Goal: Information Seeking & Learning: Learn about a topic

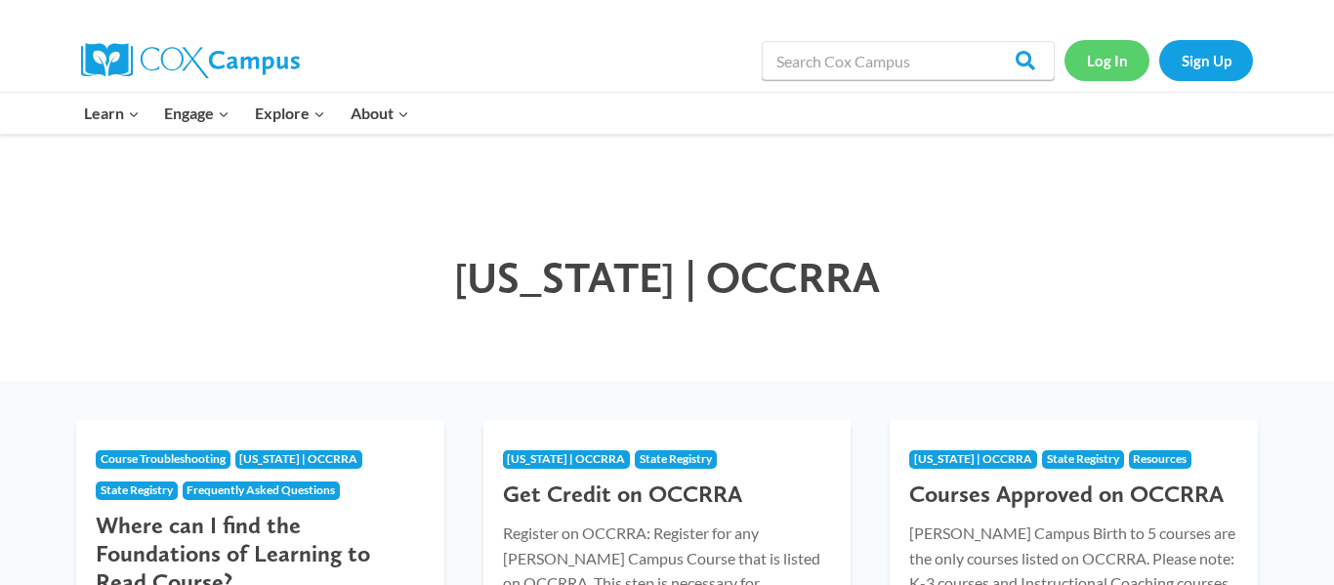
click at [1109, 63] on link "Log In" at bounding box center [1106, 60] width 85 height 40
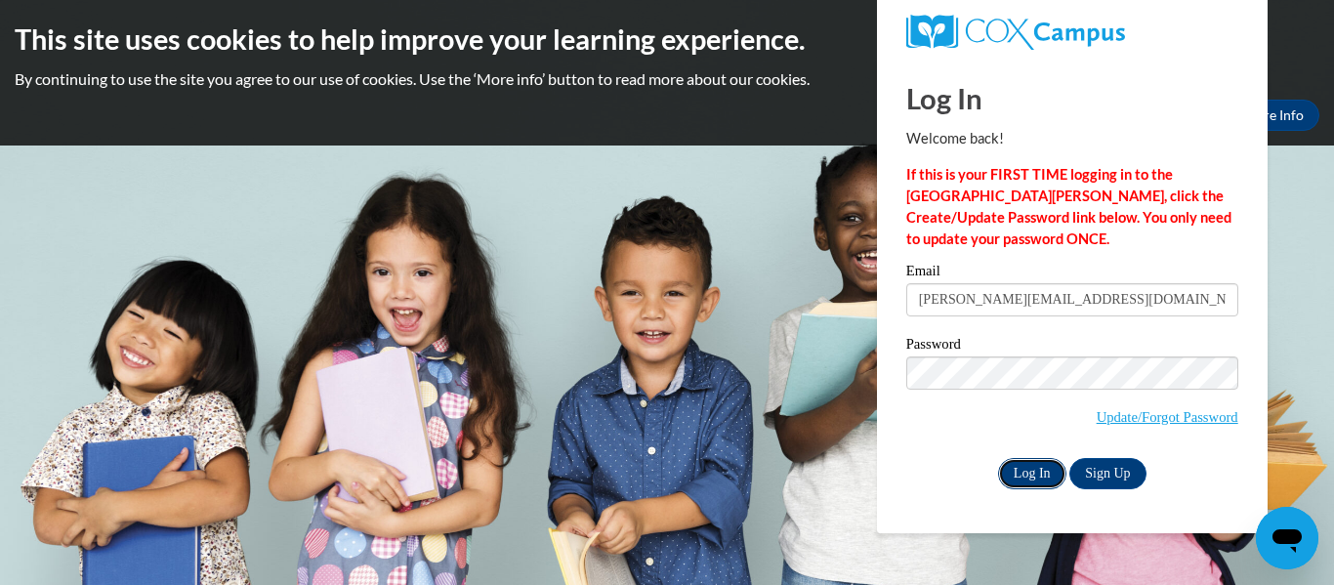
click at [1023, 479] on input "Log In" at bounding box center [1032, 473] width 68 height 31
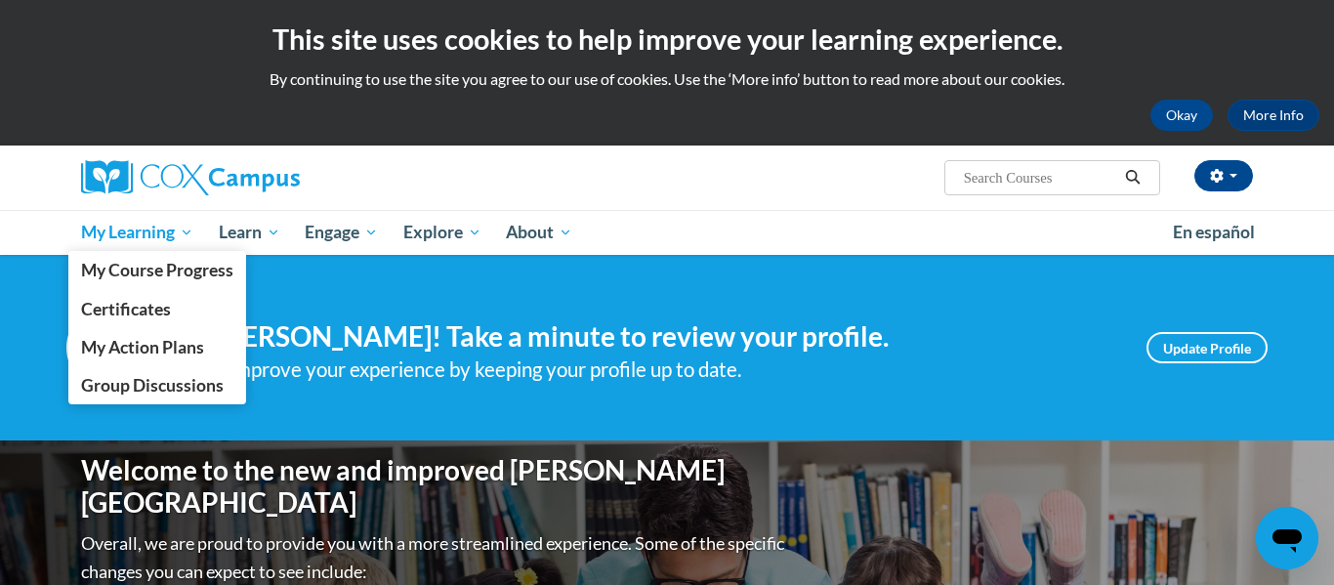
click at [180, 236] on span "My Learning" at bounding box center [137, 232] width 112 height 23
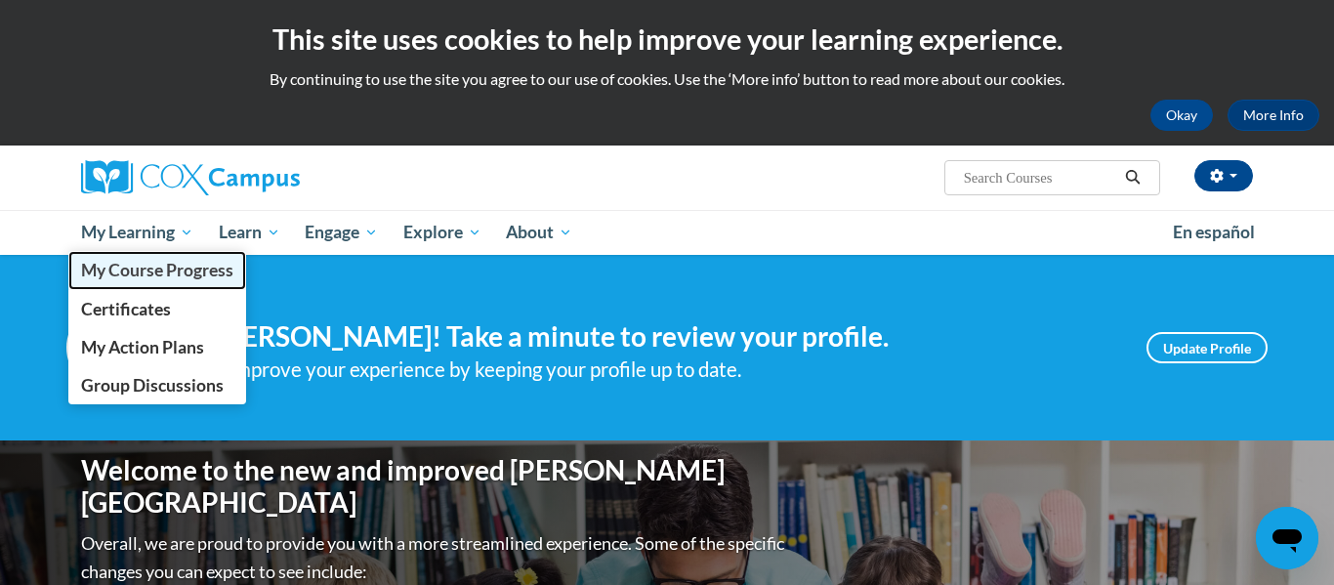
click at [185, 258] on link "My Course Progress" at bounding box center [157, 270] width 178 height 38
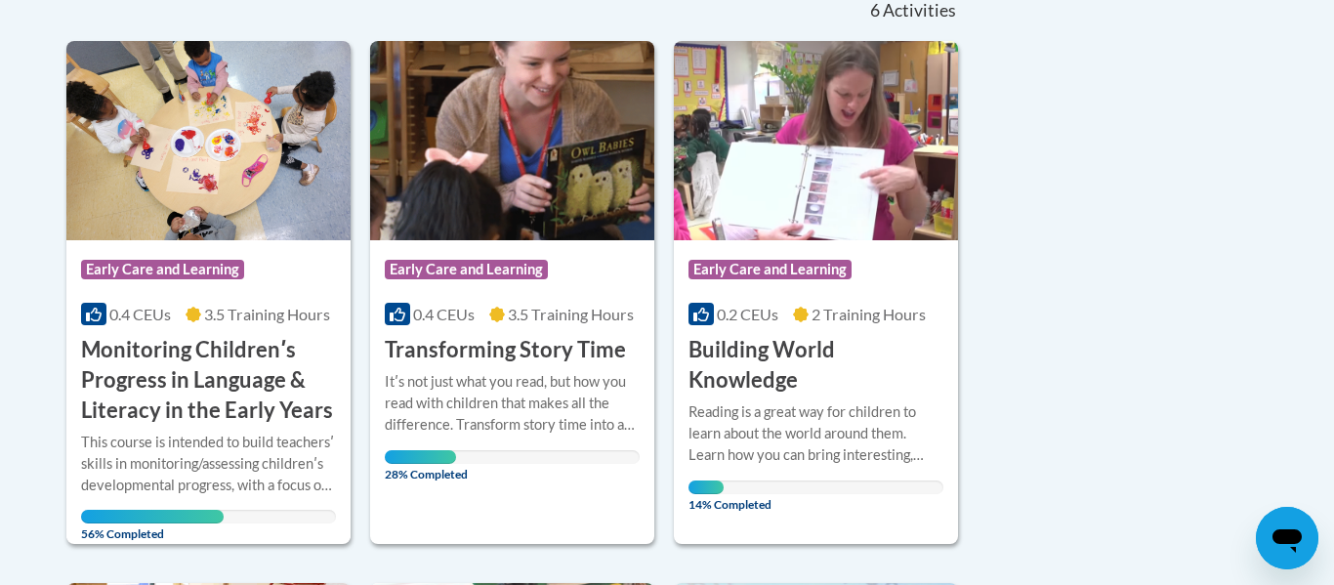
scroll to position [456, 0]
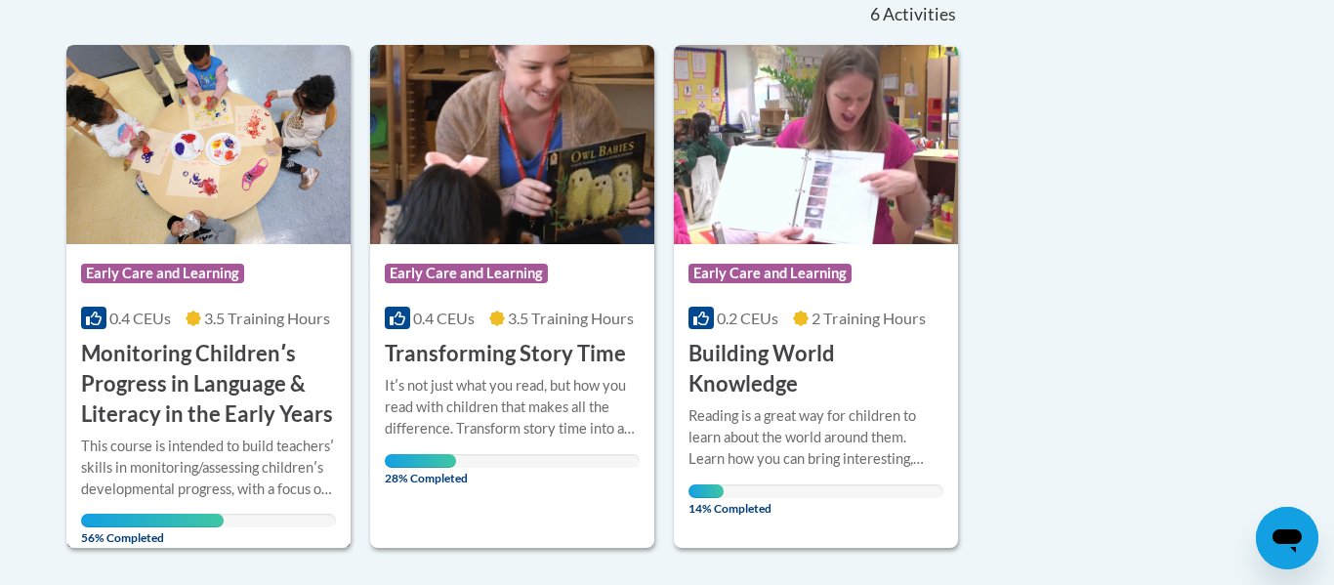
click at [233, 180] on img at bounding box center [208, 144] width 284 height 199
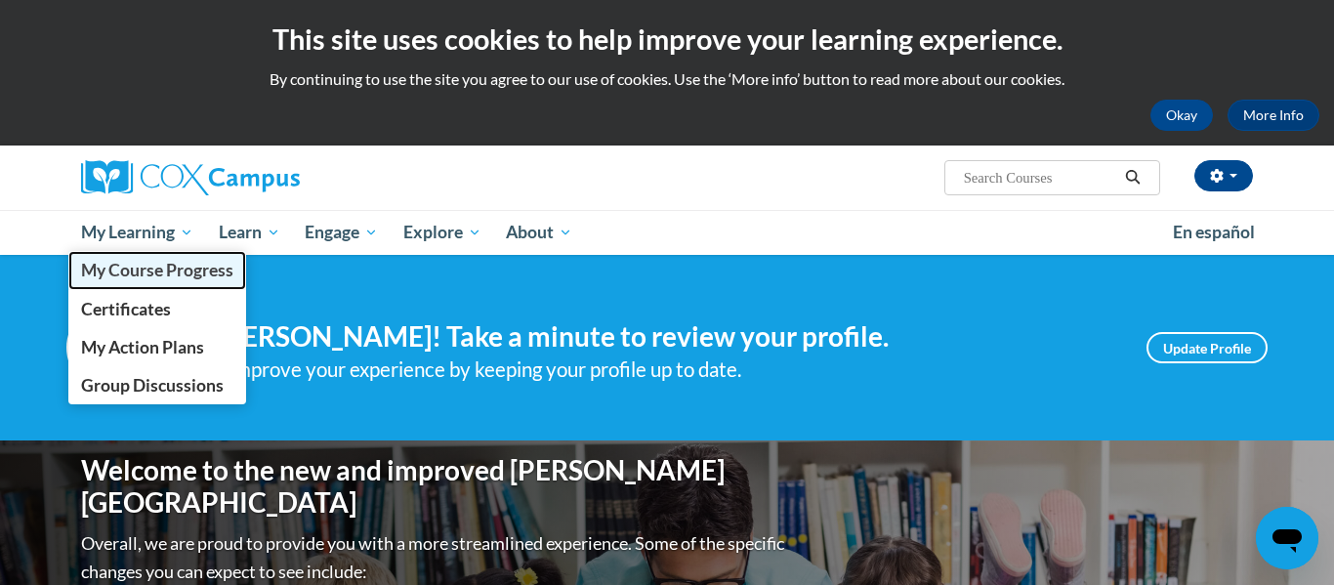
click at [185, 266] on span "My Course Progress" at bounding box center [157, 270] width 152 height 21
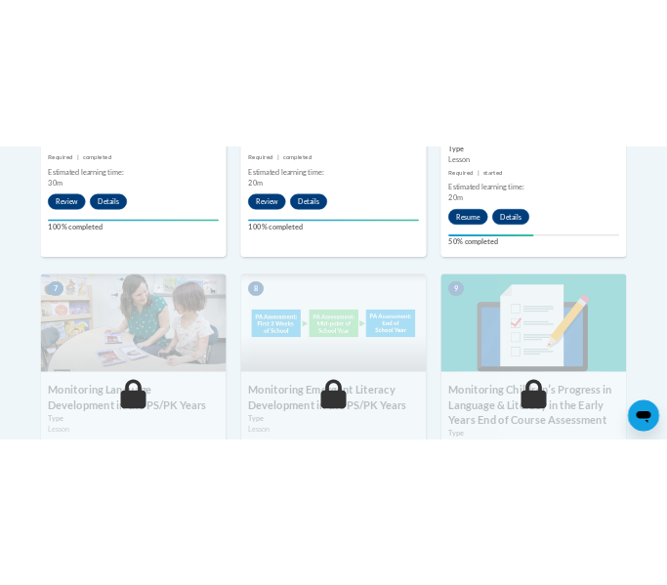
scroll to position [1557, 0]
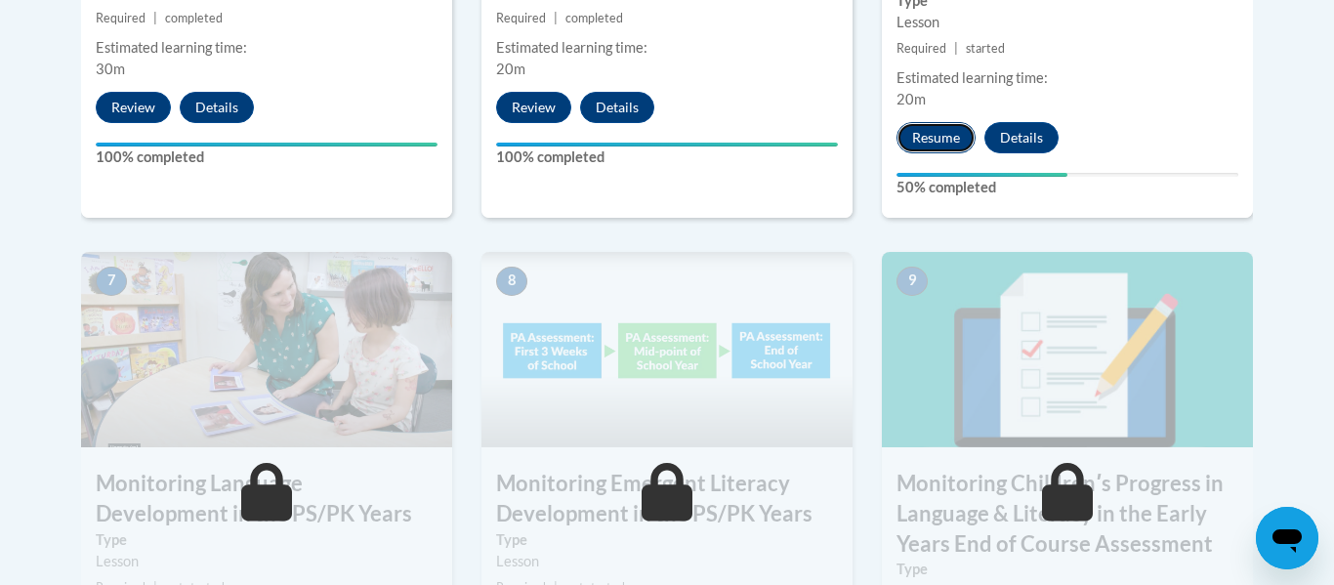
click at [931, 144] on button "Resume" at bounding box center [935, 137] width 79 height 31
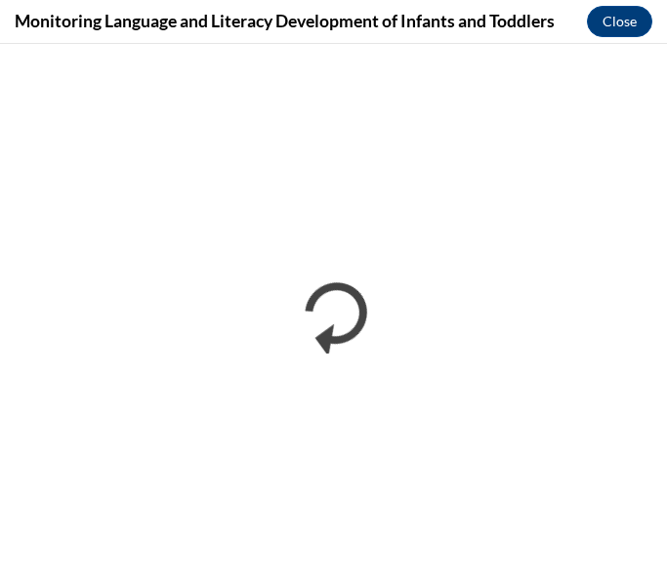
scroll to position [0, 0]
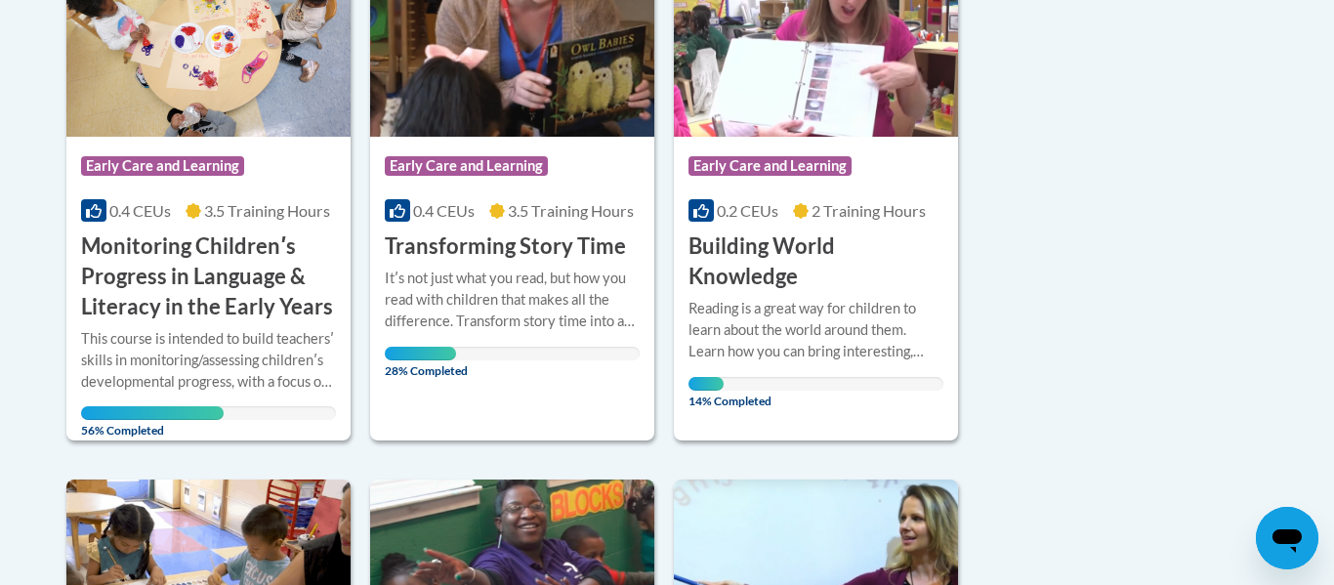
scroll to position [591, 0]
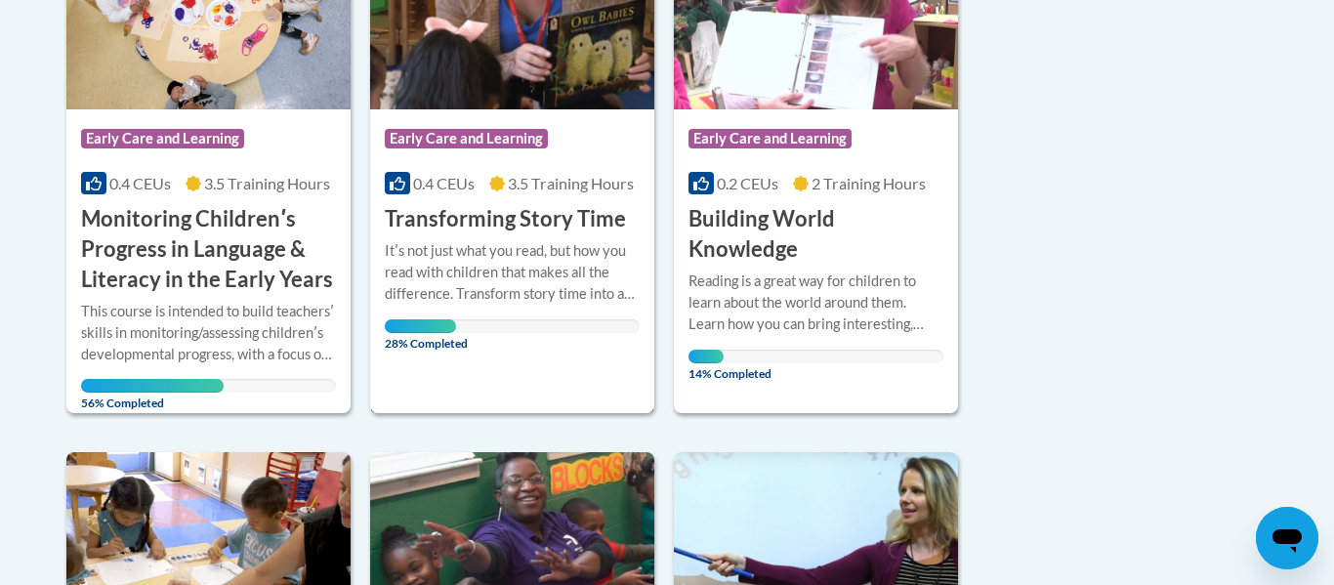
click at [503, 197] on div "Course Category: Early Care and Learning 0.4 CEUs 3.5 Training Hours COURSE Tra…" at bounding box center [512, 171] width 284 height 125
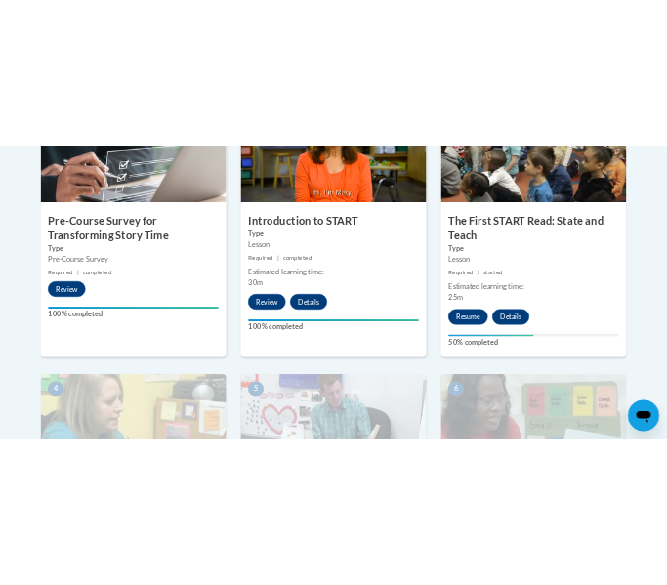
scroll to position [770, 0]
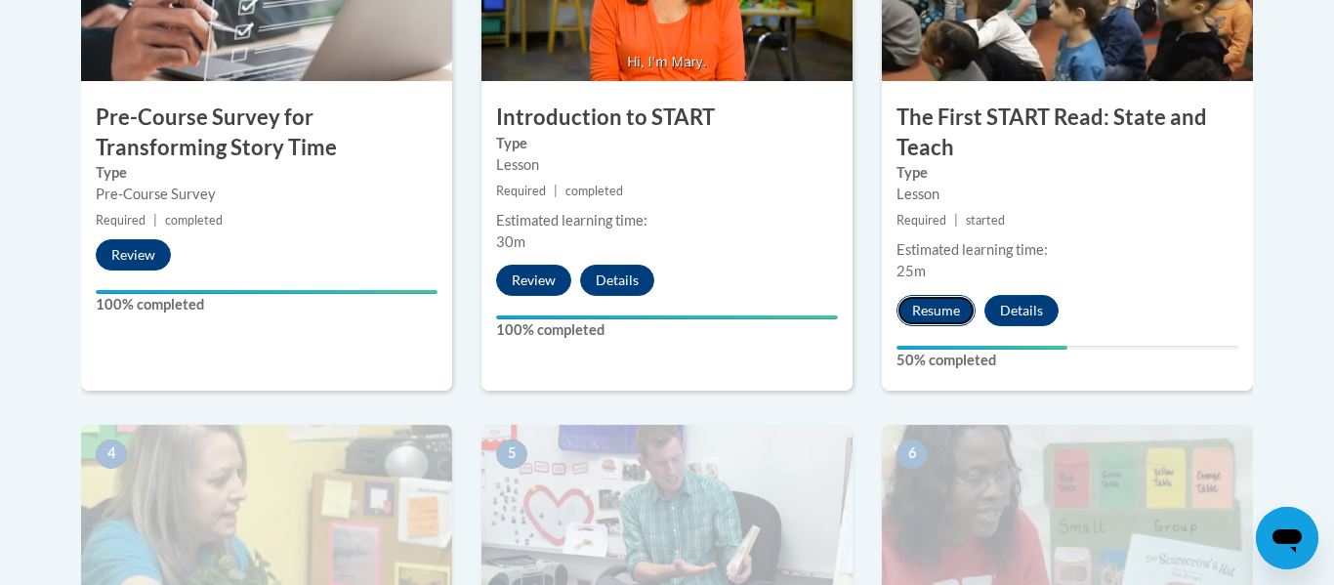
click at [906, 304] on button "Resume" at bounding box center [935, 310] width 79 height 31
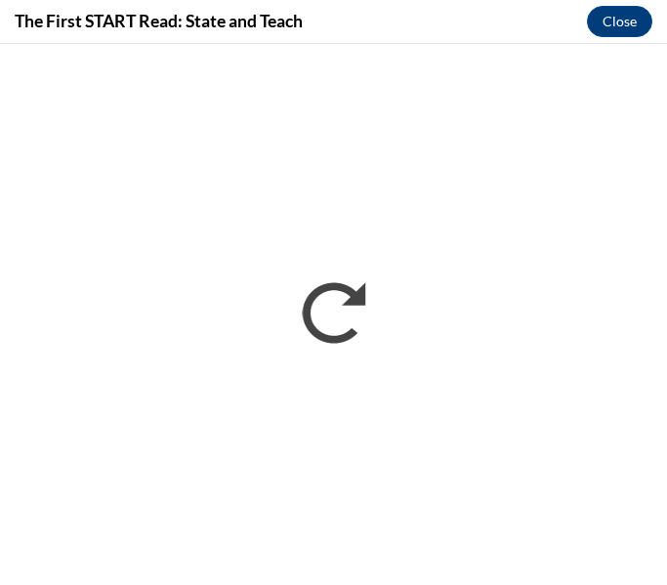
scroll to position [0, 0]
click at [610, 17] on button "Close" at bounding box center [619, 21] width 65 height 31
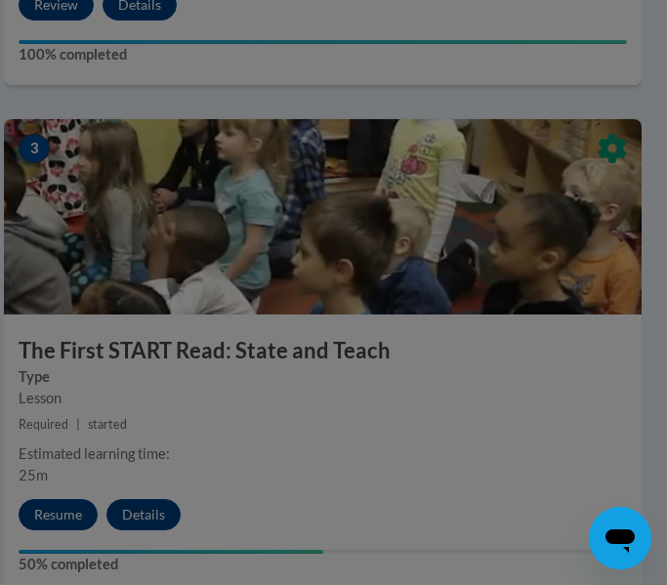
scroll to position [1542, 11]
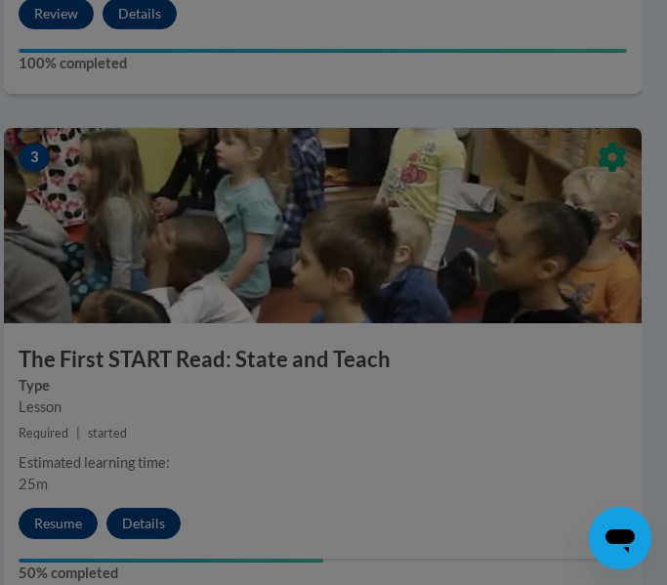
click at [489, 242] on div at bounding box center [333, 292] width 667 height 585
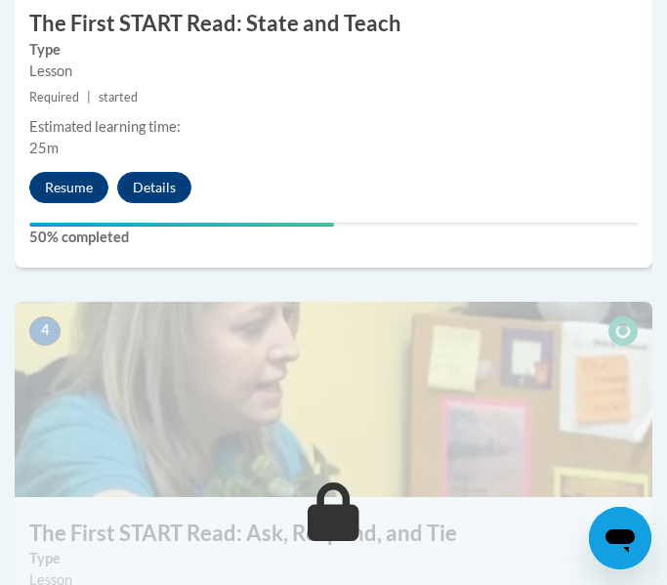
scroll to position [1895, 0]
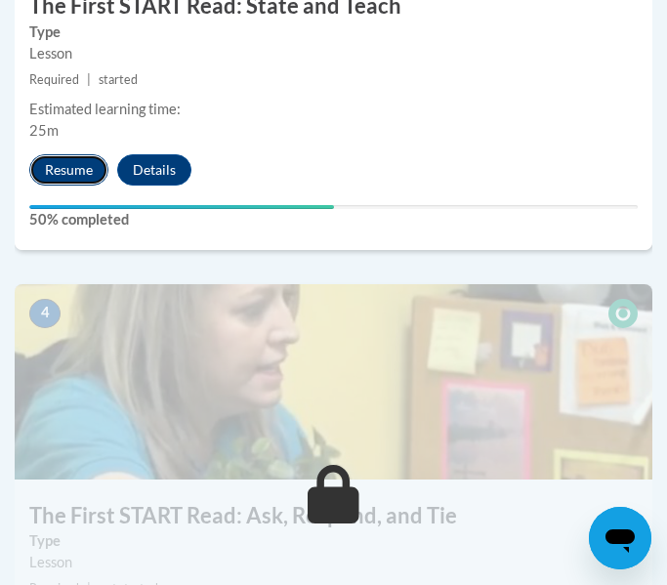
click at [80, 174] on button "Resume" at bounding box center [68, 169] width 79 height 31
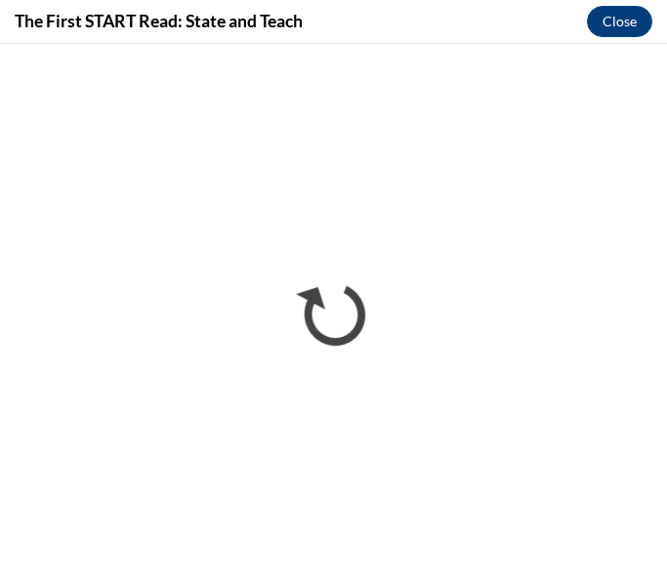
scroll to position [0, 0]
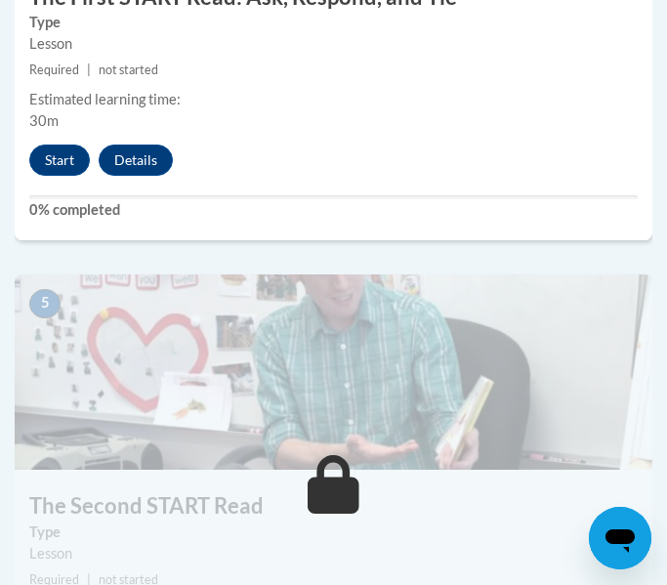
scroll to position [2497, 0]
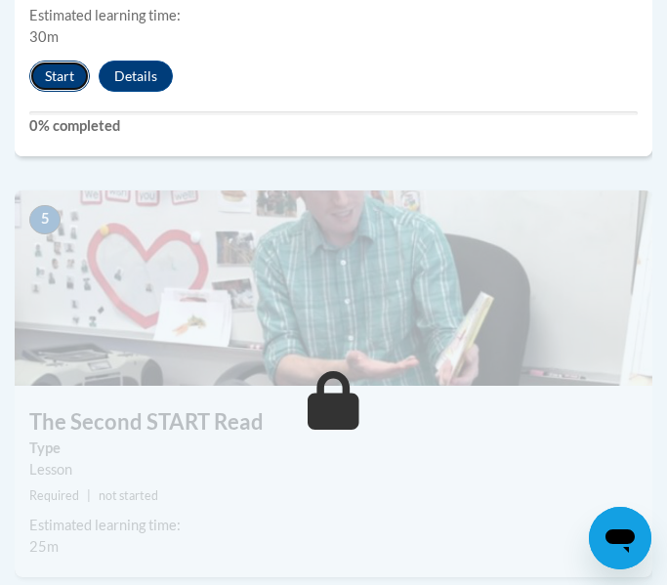
click at [66, 86] on button "Start" at bounding box center [59, 76] width 61 height 31
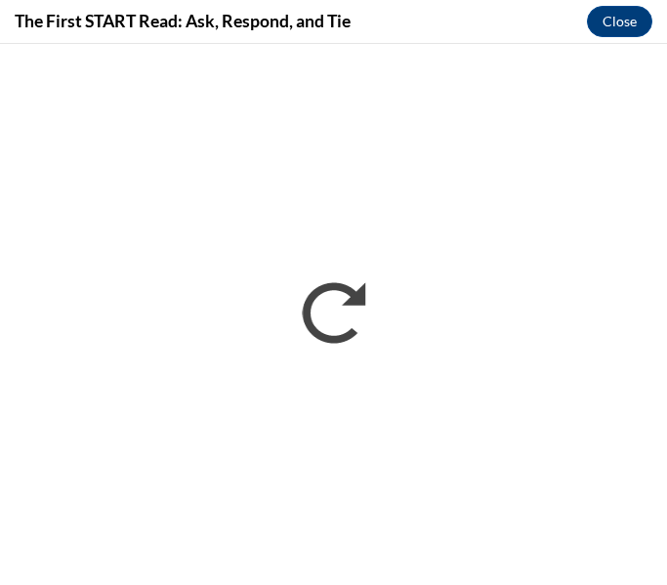
scroll to position [0, 0]
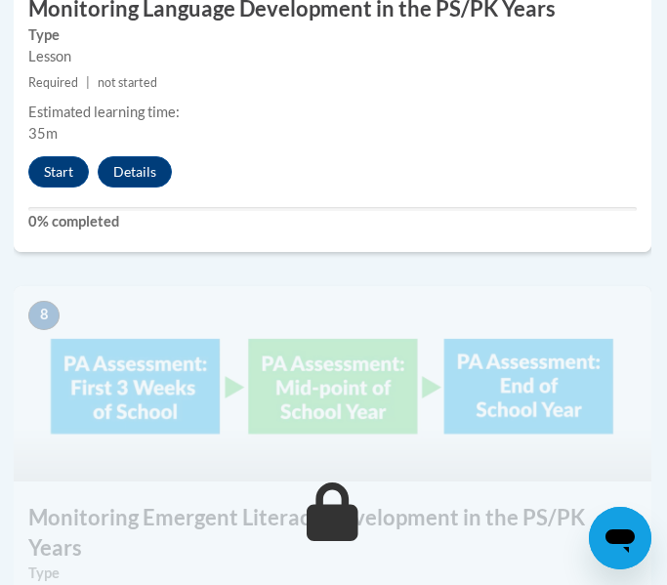
scroll to position [4041, 1]
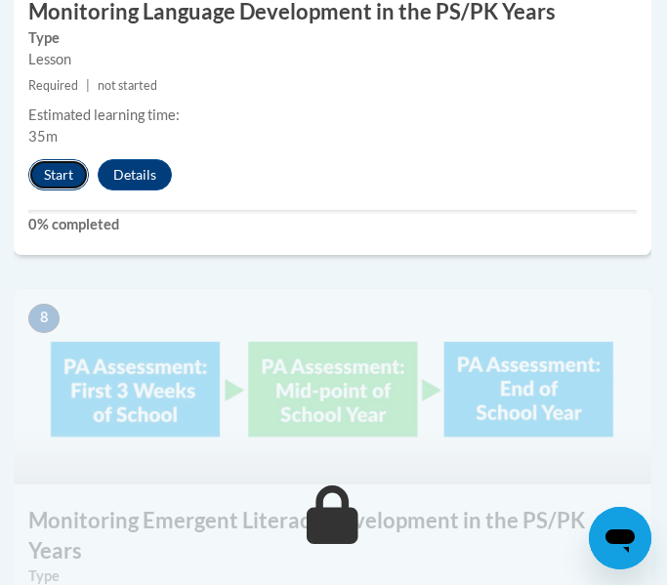
click at [51, 181] on button "Start" at bounding box center [58, 174] width 61 height 31
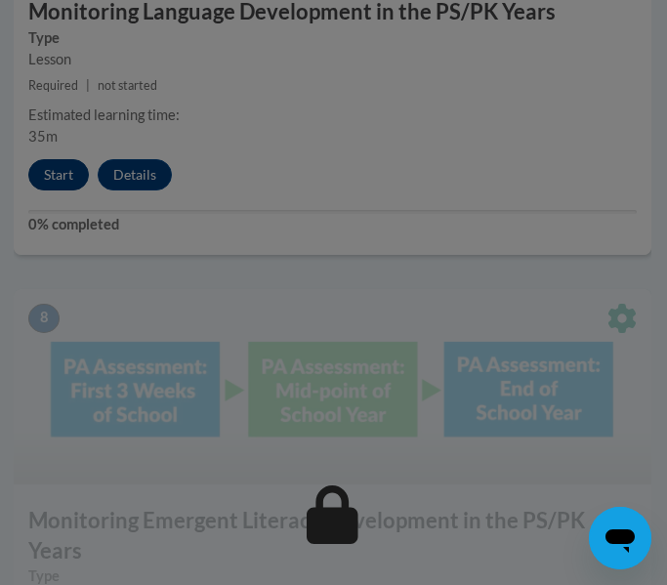
scroll to position [4142, 0]
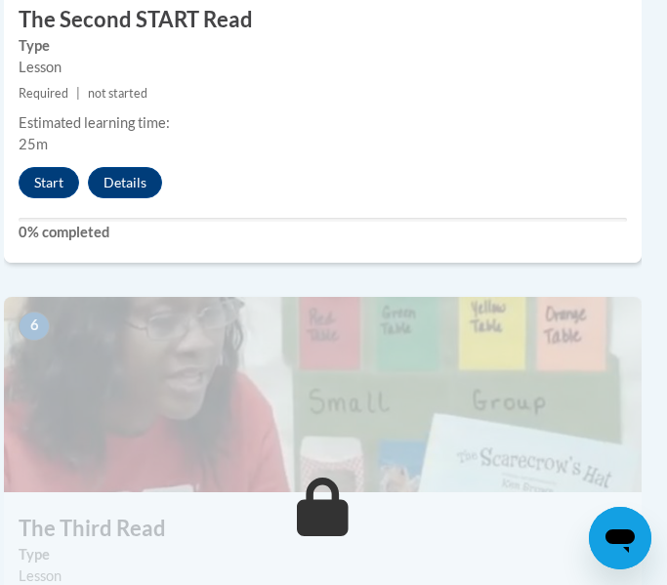
scroll to position [2857, 0]
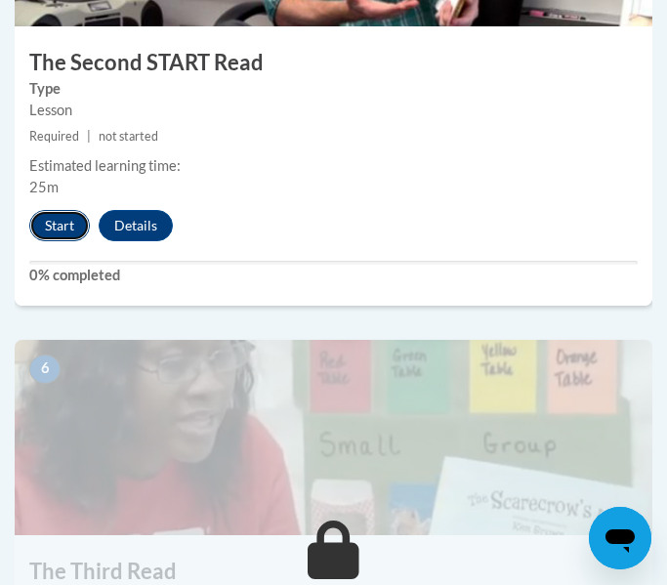
click at [69, 237] on button "Start" at bounding box center [59, 225] width 61 height 31
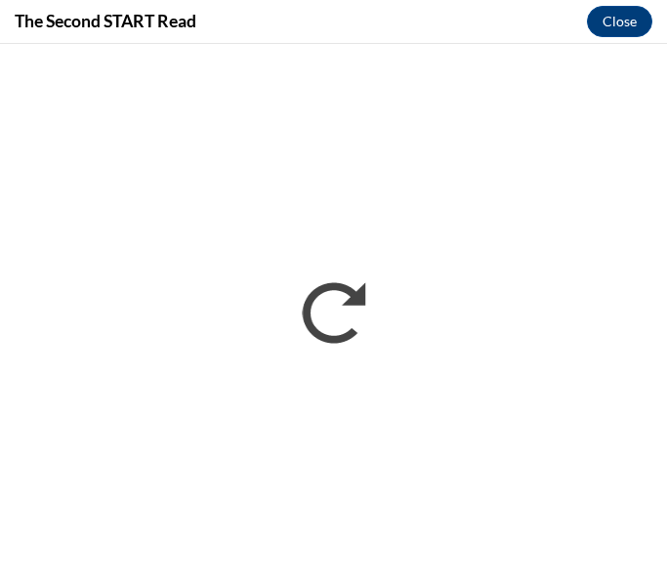
scroll to position [0, 0]
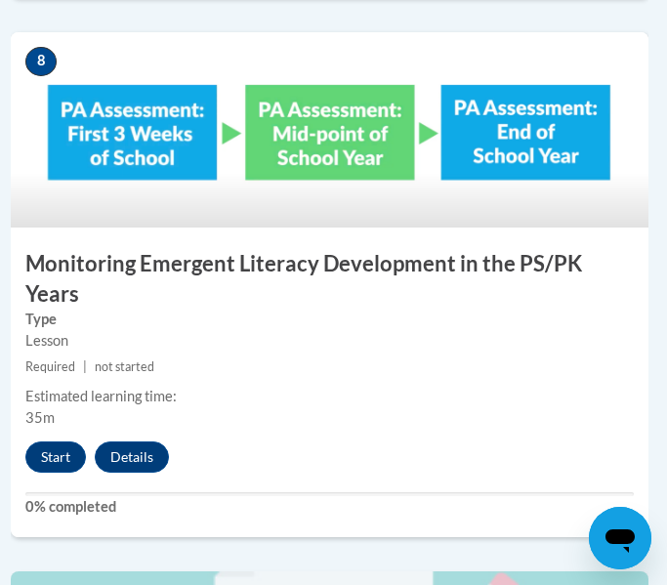
scroll to position [4281, 4]
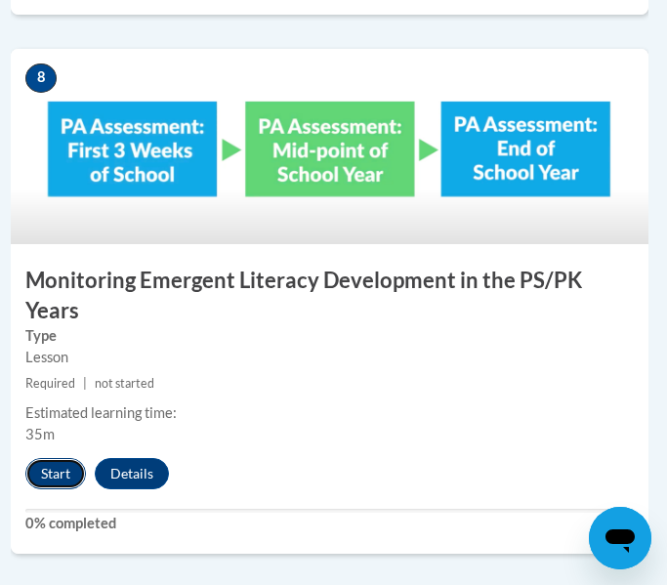
click at [42, 458] on button "Start" at bounding box center [55, 473] width 61 height 31
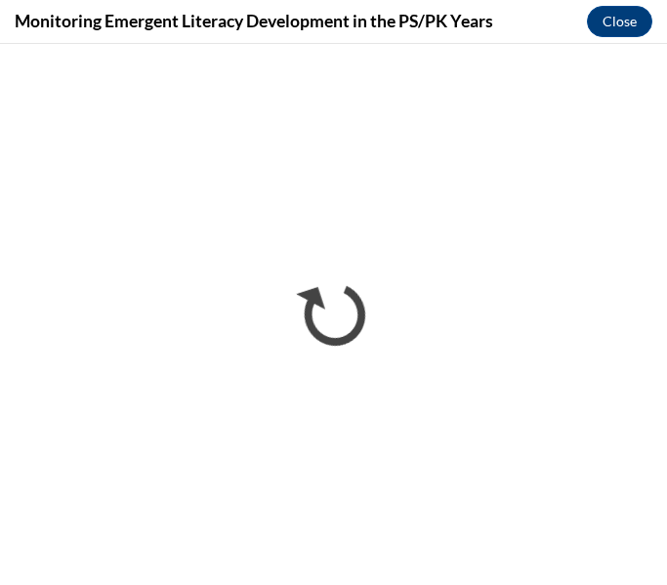
scroll to position [0, 0]
